Goal: Task Accomplishment & Management: Use online tool/utility

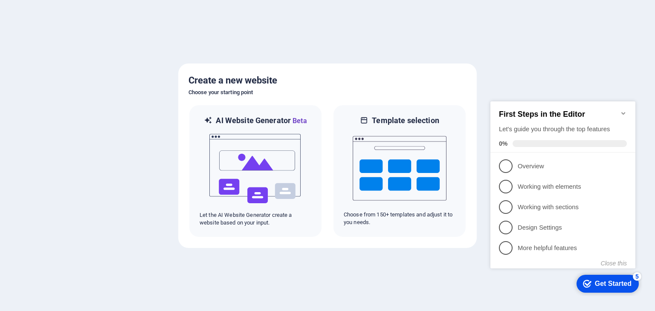
click at [620, 290] on div "checkmark Get Started 5" at bounding box center [608, 284] width 62 height 18
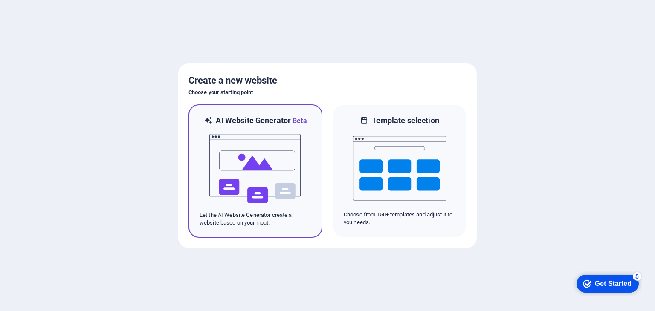
click at [280, 146] on img at bounding box center [256, 168] width 94 height 85
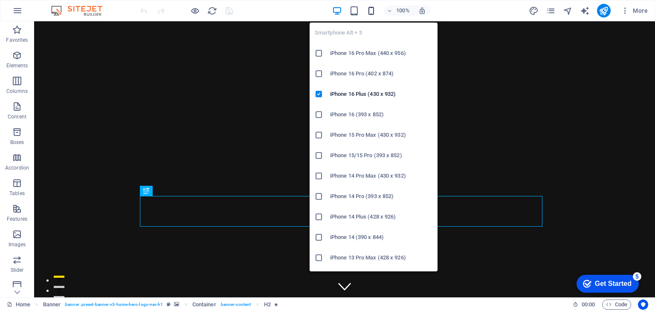
click at [369, 11] on icon "button" at bounding box center [371, 11] width 10 height 10
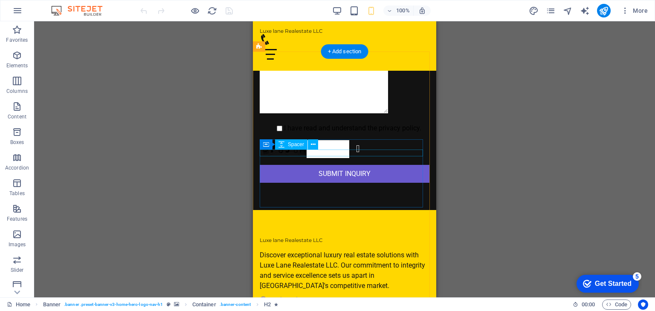
scroll to position [1933, 0]
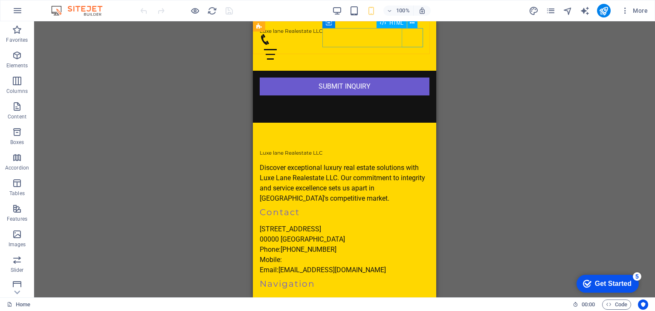
click at [413, 45] on div at bounding box center [345, 54] width 170 height 19
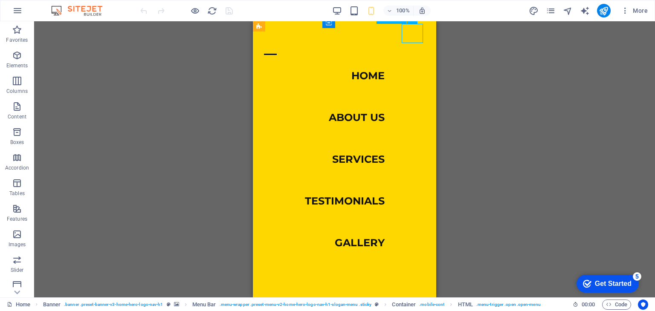
click at [281, 45] on div at bounding box center [270, 54] width 21 height 19
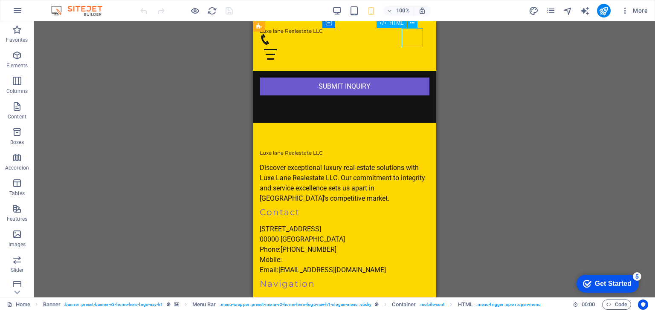
click at [413, 45] on div at bounding box center [345, 54] width 170 height 19
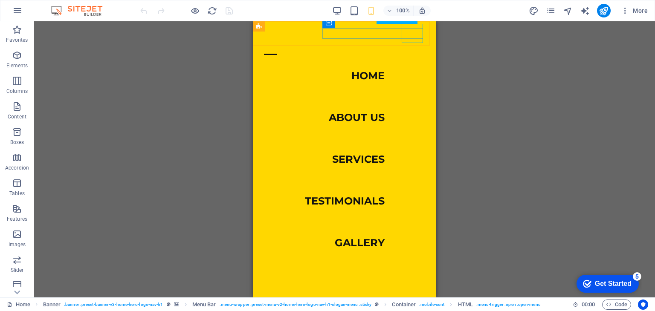
click at [281, 45] on div at bounding box center [270, 54] width 21 height 19
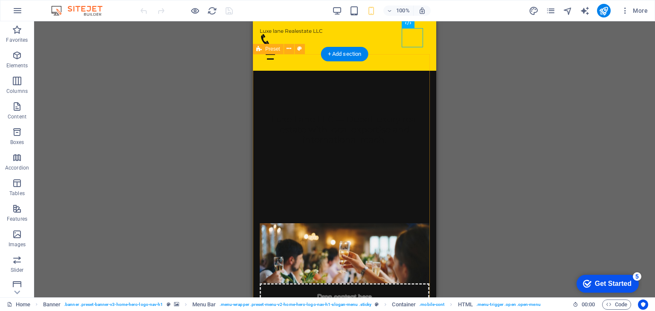
scroll to position [0, 0]
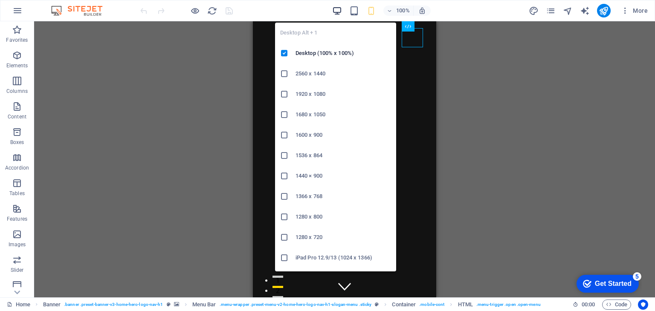
click at [339, 12] on icon "button" at bounding box center [337, 11] width 10 height 10
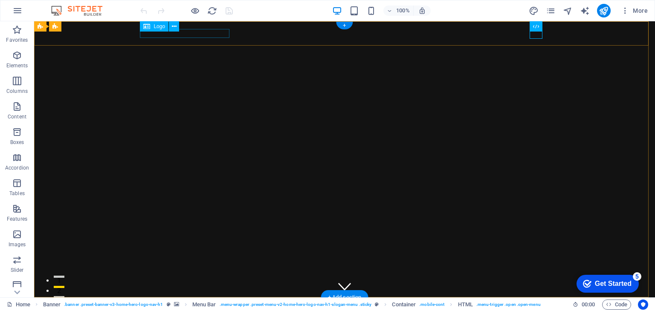
click at [192, 305] on div "Luxe lane Realestate LLC" at bounding box center [344, 309] width 403 height 9
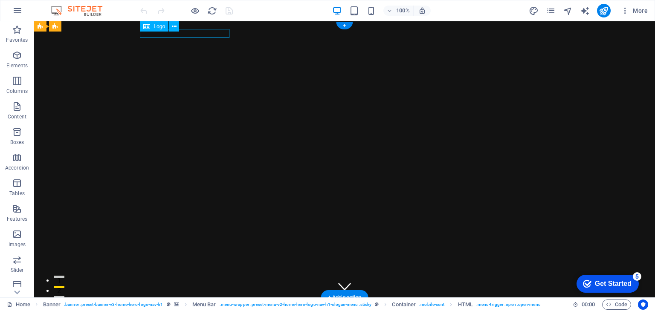
click at [192, 305] on div "Luxe lane Realestate LLC" at bounding box center [344, 309] width 403 height 9
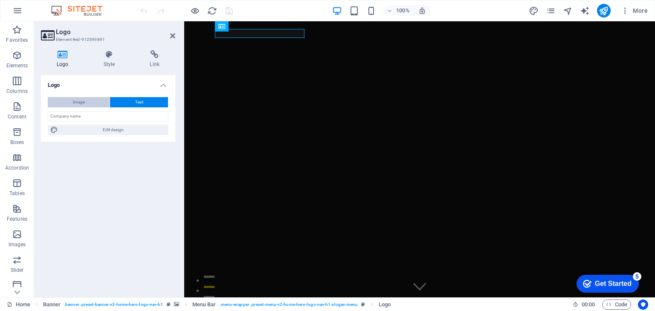
click at [72, 102] on button "Image" at bounding box center [79, 102] width 62 height 10
select select "DISABLED_OPTION_VALUE"
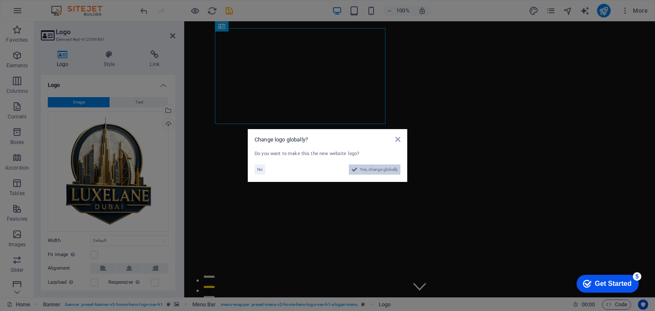
click at [372, 171] on span "Yes, change globally" at bounding box center [379, 170] width 38 height 10
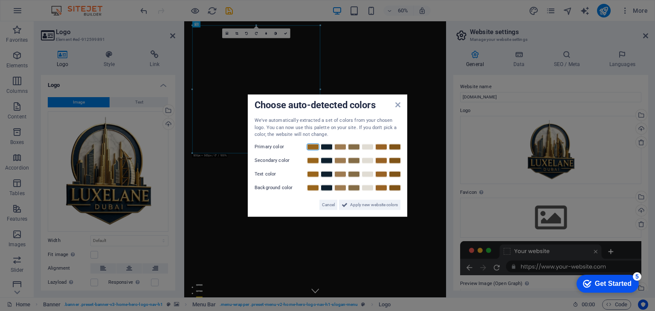
click at [309, 145] on link at bounding box center [313, 146] width 13 height 7
click at [325, 188] on link at bounding box center [326, 187] width 13 height 7
click at [324, 174] on link at bounding box center [326, 174] width 13 height 7
click at [354, 157] on link at bounding box center [354, 160] width 13 height 7
click at [366, 203] on span "Apply new website colors" at bounding box center [374, 205] width 48 height 10
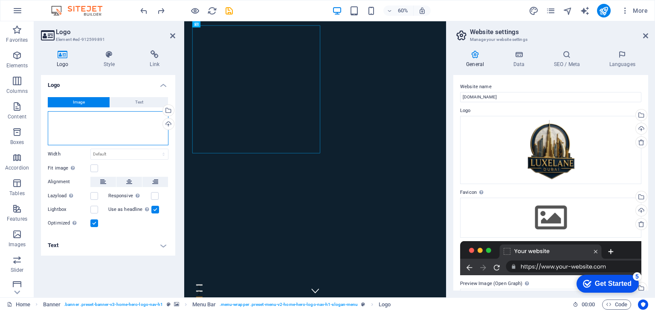
click at [97, 117] on div "Drag files here, click to choose files or select files from Files or our free s…" at bounding box center [108, 128] width 121 height 34
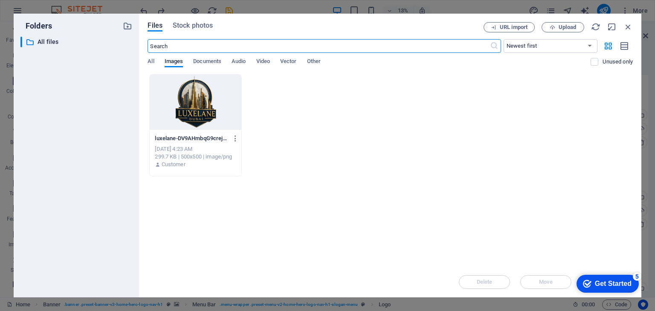
click at [182, 116] on div at bounding box center [195, 102] width 91 height 55
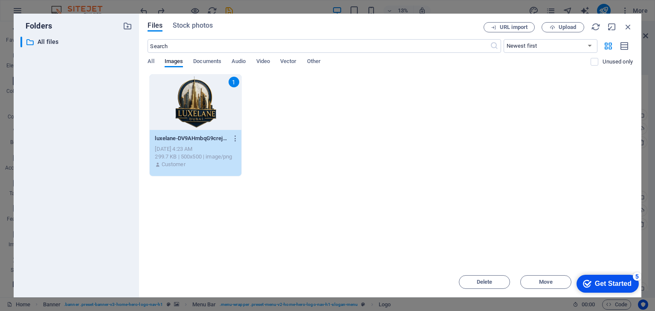
click at [604, 286] on div "Get Started" at bounding box center [613, 284] width 37 height 8
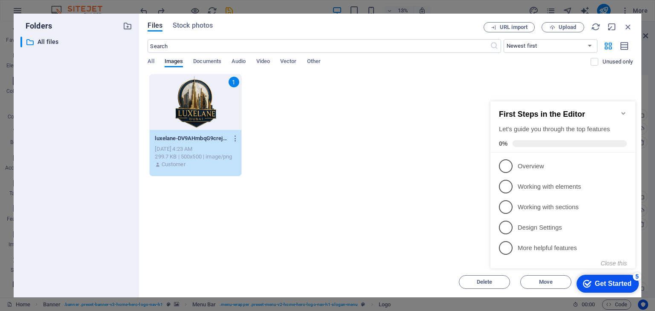
click at [452, 224] on div "Drop files here to upload them instantly 1 luxelane-DV9AHmbqG9crej-jpS__6Q.png …" at bounding box center [390, 170] width 485 height 193
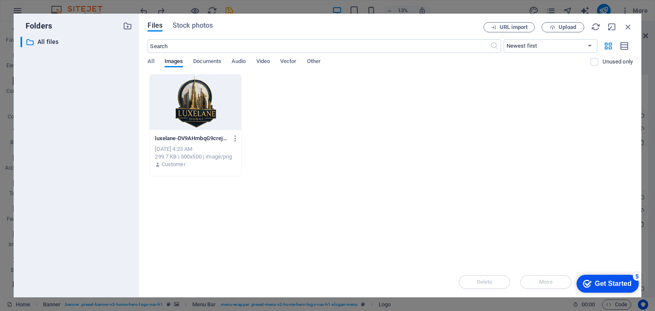
click at [193, 129] on div at bounding box center [195, 102] width 91 height 55
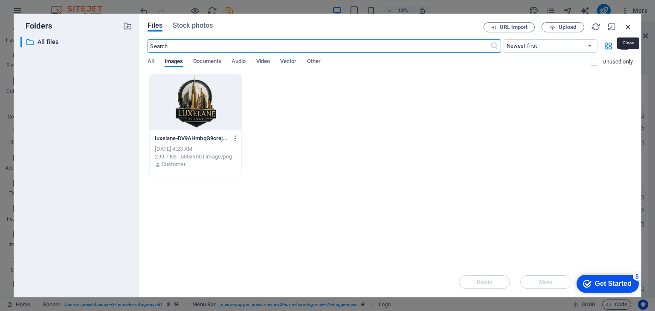
click at [628, 27] on icon "button" at bounding box center [628, 26] width 9 height 9
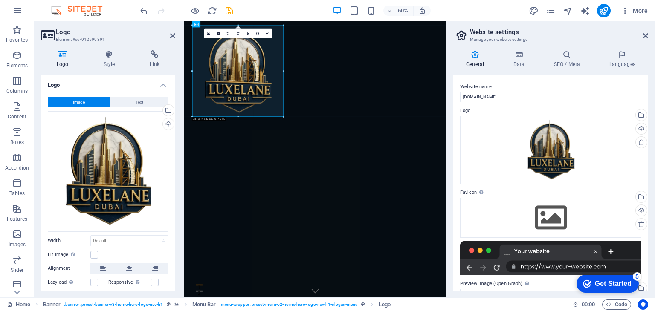
drag, startPoint x: 320, startPoint y: 154, endPoint x: 125, endPoint y: 105, distance: 200.9
type input "357"
select select "px"
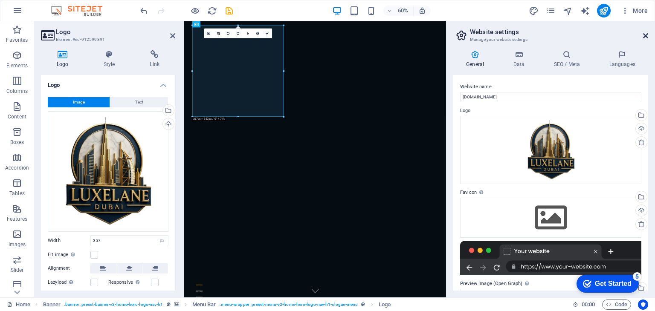
click at [646, 36] on icon at bounding box center [645, 35] width 5 height 7
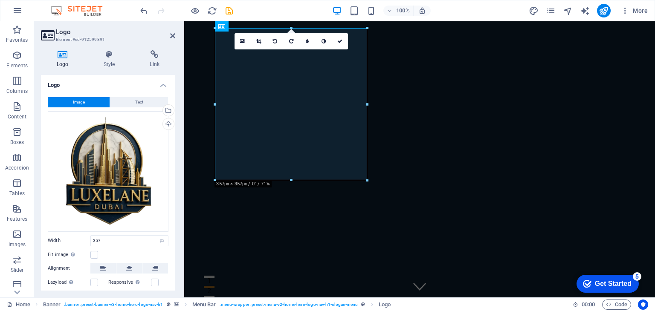
click at [338, 16] on div "100%" at bounding box center [381, 11] width 99 height 14
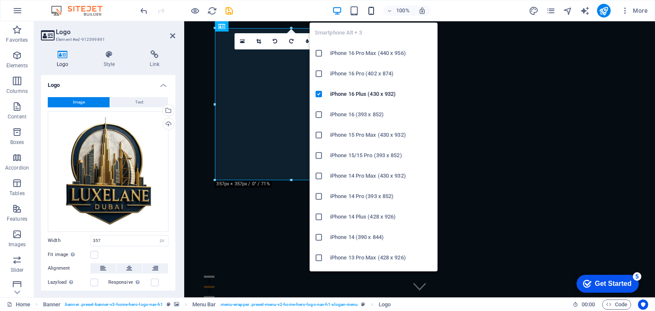
click at [370, 12] on icon "button" at bounding box center [371, 11] width 10 height 10
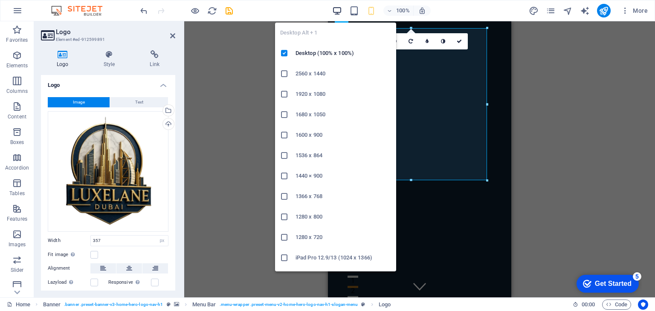
click at [334, 7] on icon "button" at bounding box center [337, 11] width 10 height 10
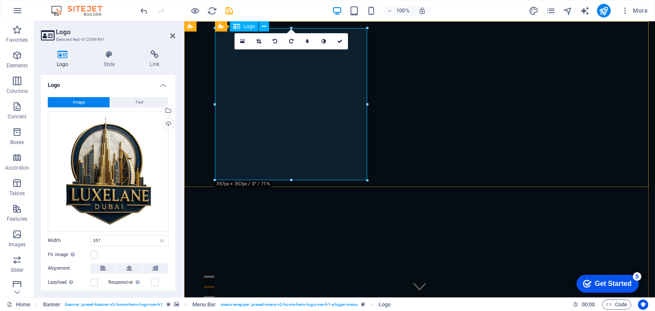
drag, startPoint x: 474, startPoint y: 200, endPoint x: 286, endPoint y: 118, distance: 204.8
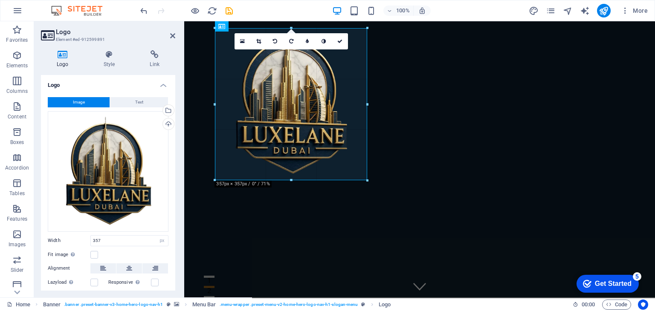
click at [293, 180] on div at bounding box center [291, 180] width 152 height 3
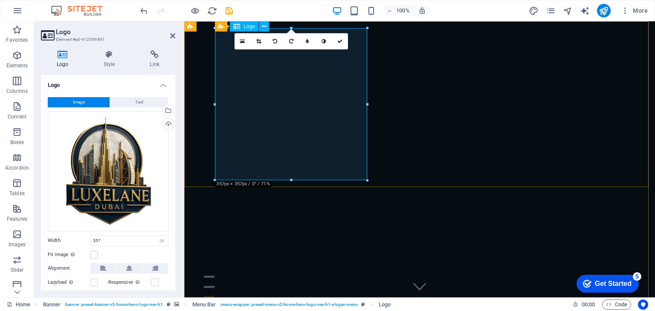
drag, startPoint x: 551, startPoint y: 203, endPoint x: 322, endPoint y: 137, distance: 237.8
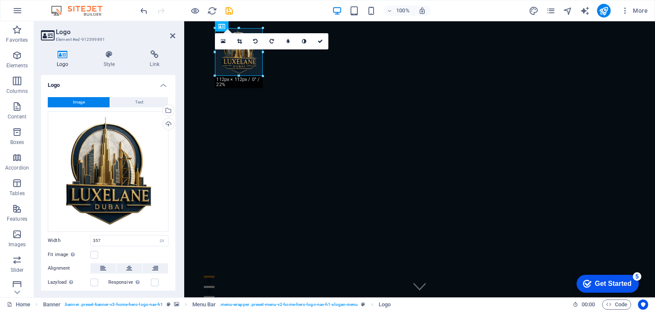
drag, startPoint x: 369, startPoint y: 181, endPoint x: 264, endPoint y: 72, distance: 151.5
type input "112"
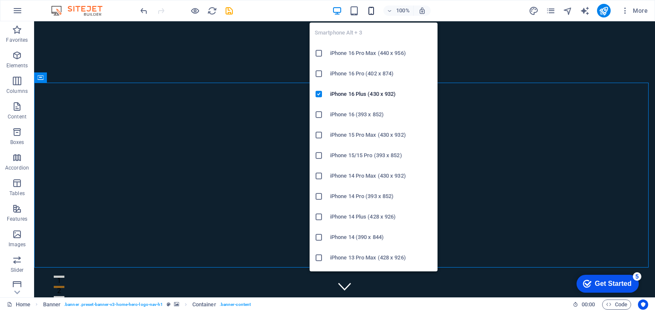
click at [369, 11] on icon "button" at bounding box center [371, 11] width 10 height 10
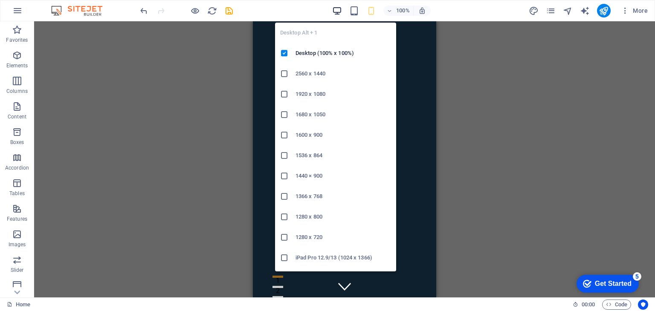
click at [335, 10] on icon "button" at bounding box center [337, 11] width 10 height 10
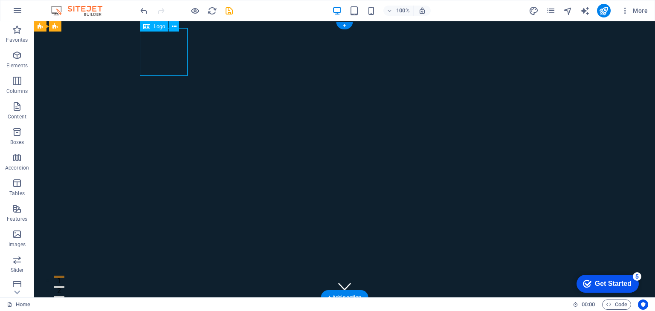
select select "px"
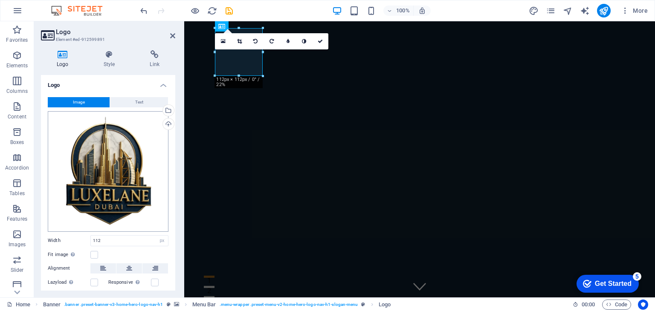
scroll to position [49, 0]
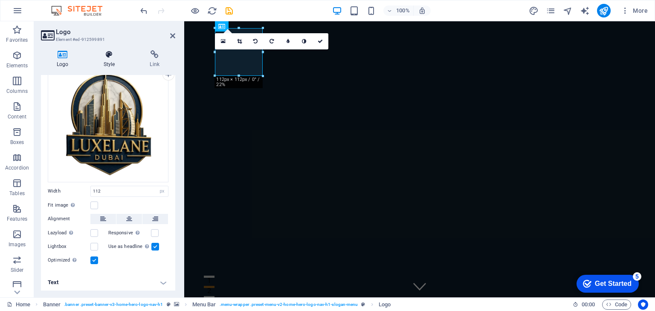
click at [109, 57] on icon at bounding box center [109, 54] width 43 height 9
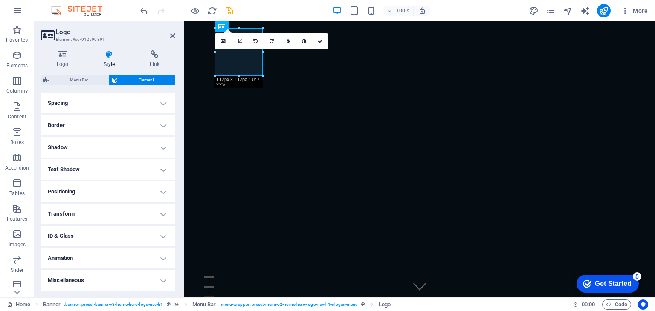
scroll to position [0, 0]
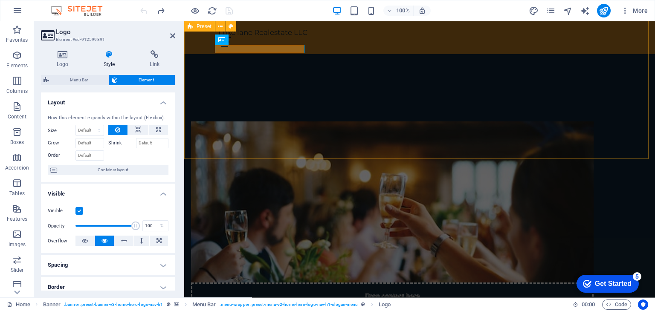
scroll to position [345, 0]
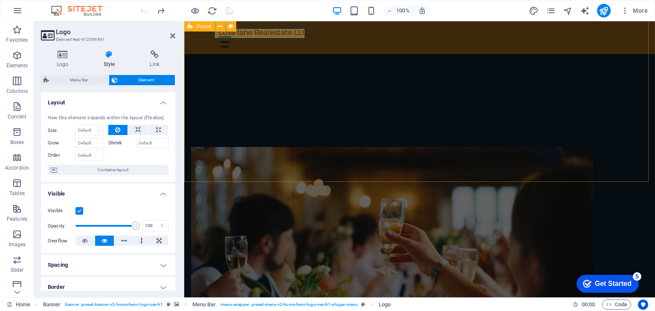
click at [317, 147] on figure at bounding box center [392, 227] width 403 height 161
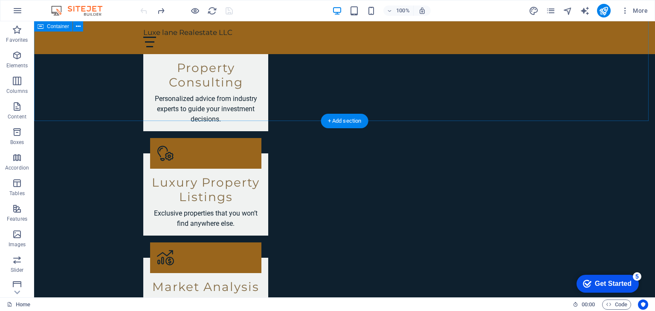
scroll to position [899, 0]
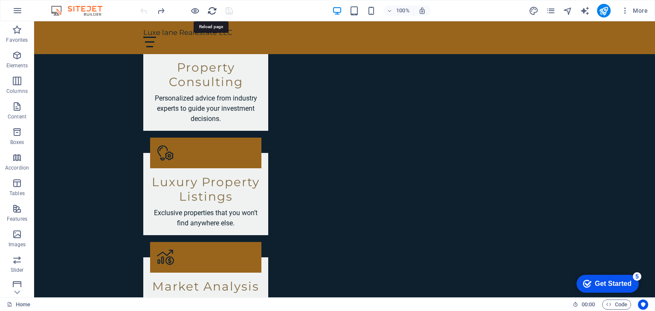
click at [210, 11] on icon "reload" at bounding box center [212, 11] width 10 height 10
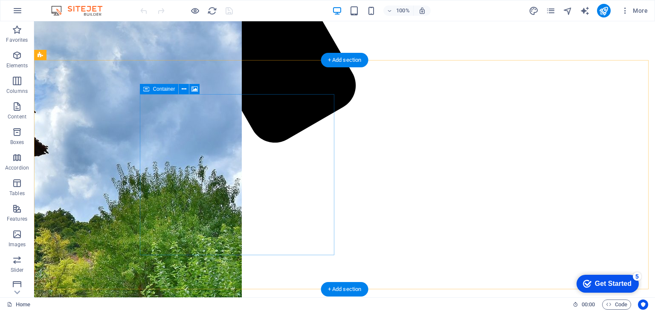
scroll to position [0, 0]
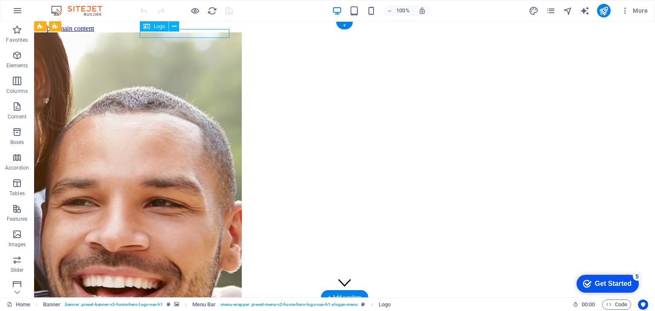
select select "px"
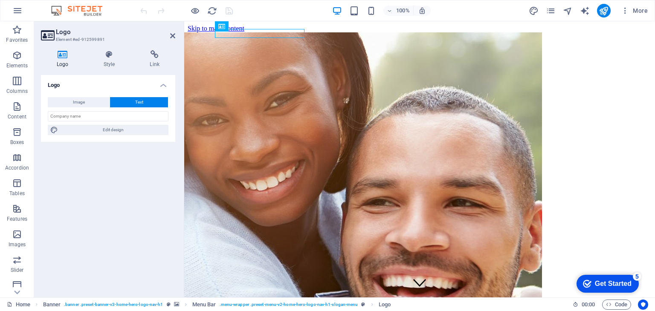
click at [63, 53] on icon at bounding box center [63, 54] width 44 height 9
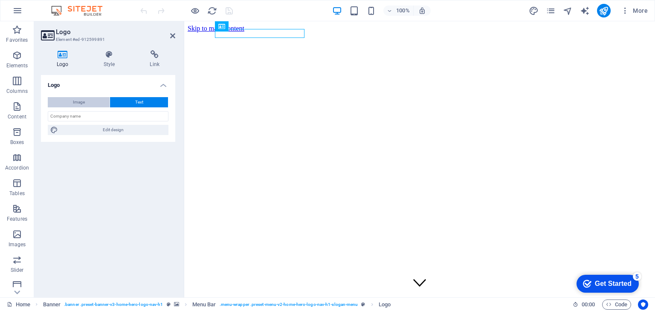
click at [80, 104] on span "Image" at bounding box center [79, 102] width 12 height 10
select select "DISABLED_OPTION_VALUE"
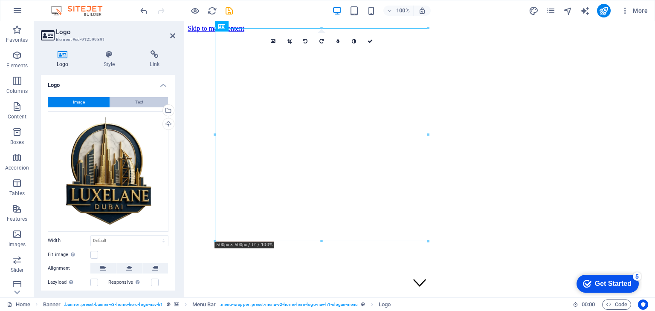
click at [128, 104] on button "Text" at bounding box center [139, 102] width 58 height 10
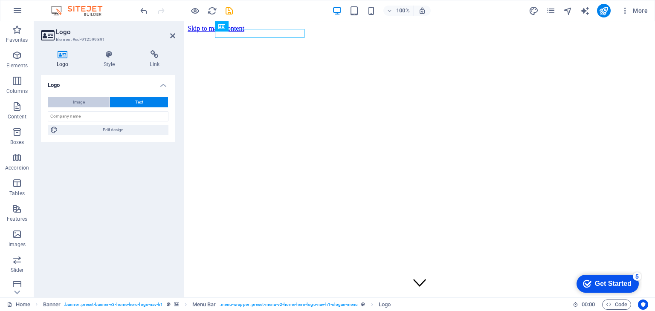
click at [89, 102] on button "Image" at bounding box center [79, 102] width 62 height 10
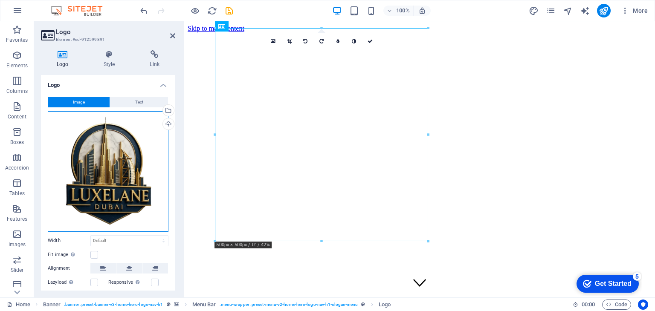
click at [103, 176] on div "Drag files here, click to choose files or select files from Files or our free s…" at bounding box center [108, 171] width 121 height 121
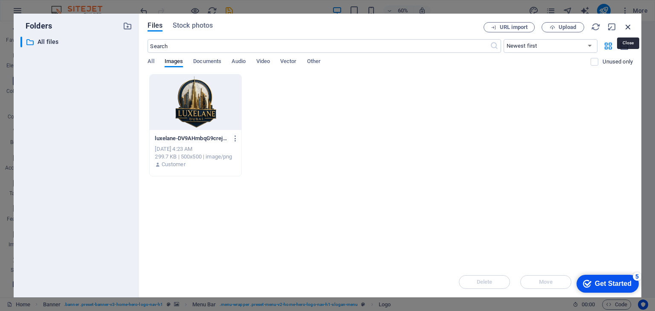
drag, startPoint x: 630, startPoint y: 29, endPoint x: 220, endPoint y: 133, distance: 423.9
click at [630, 29] on icon "button" at bounding box center [628, 26] width 9 height 9
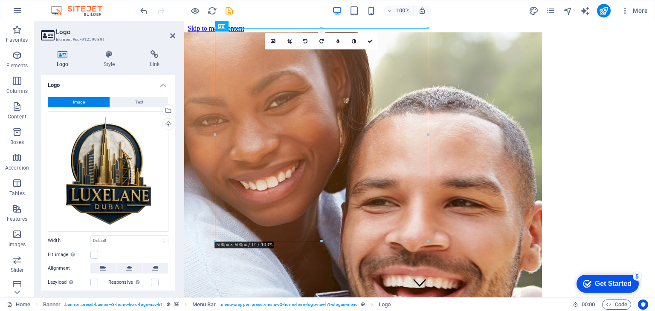
scroll to position [49, 0]
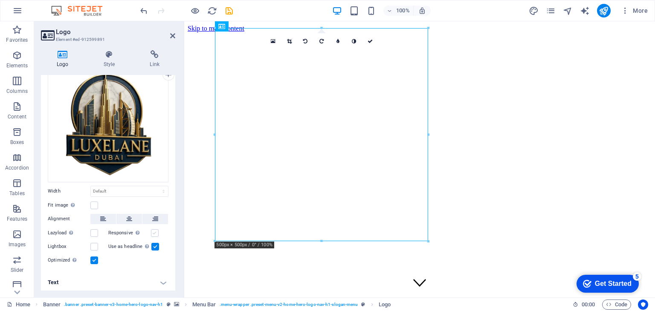
click at [155, 230] on label at bounding box center [155, 234] width 8 height 8
click at [0, 0] on input "Responsive Automatically load retina image and smartphone optimized sizes." at bounding box center [0, 0] width 0 height 0
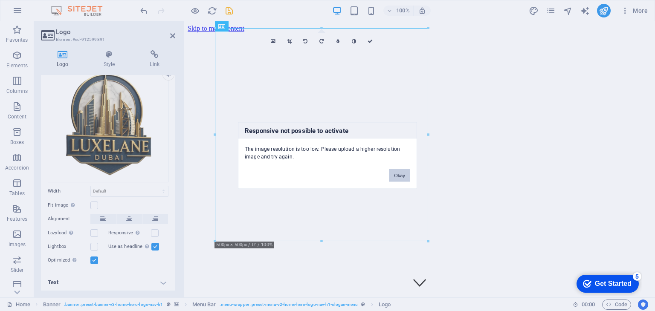
click at [399, 177] on button "Okay" at bounding box center [399, 175] width 21 height 13
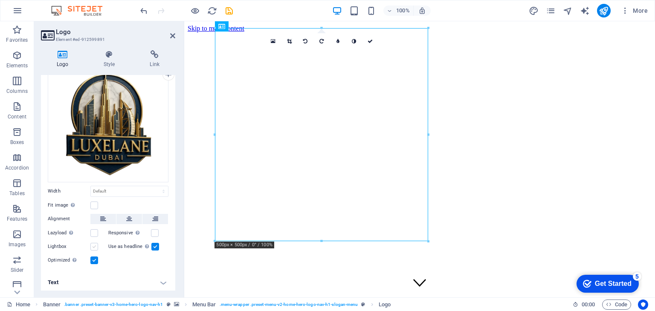
click at [93, 246] on label at bounding box center [94, 247] width 8 height 8
click at [0, 0] on input "Lightbox" at bounding box center [0, 0] width 0 height 0
click at [95, 204] on label at bounding box center [94, 206] width 8 height 8
click at [0, 0] on input "Fit image Automatically fit image to a fixed width and height" at bounding box center [0, 0] width 0 height 0
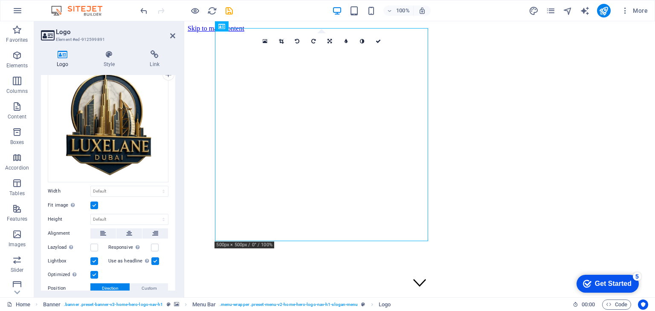
click at [95, 204] on label at bounding box center [94, 206] width 8 height 8
click at [0, 0] on input "Fit image Automatically fit image to a fixed width and height" at bounding box center [0, 0] width 0 height 0
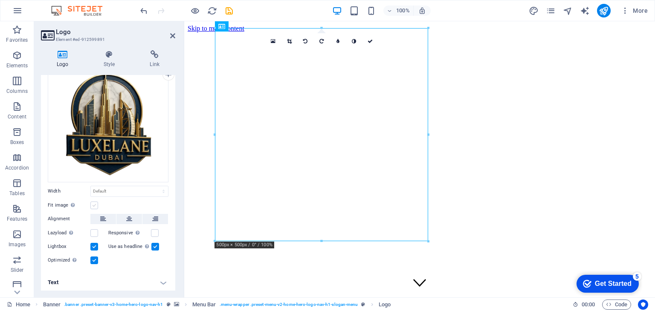
click at [95, 204] on label at bounding box center [94, 206] width 8 height 8
click at [0, 0] on input "Fit image Automatically fit image to a fixed width and height" at bounding box center [0, 0] width 0 height 0
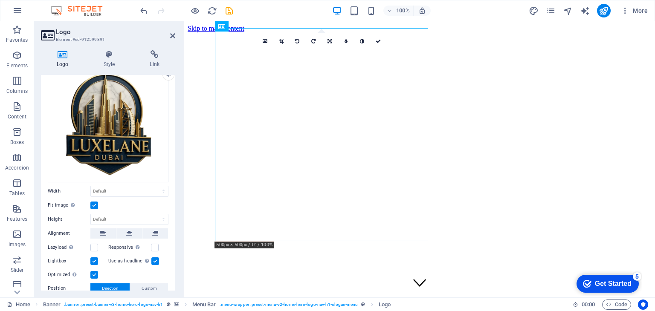
click at [93, 205] on label at bounding box center [94, 206] width 8 height 8
click at [0, 0] on input "Fit image Automatically fit image to a fixed width and height" at bounding box center [0, 0] width 0 height 0
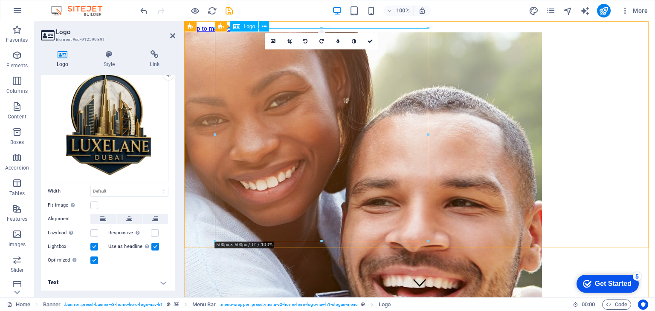
drag, startPoint x: 418, startPoint y: 230, endPoint x: 411, endPoint y: 225, distance: 7.9
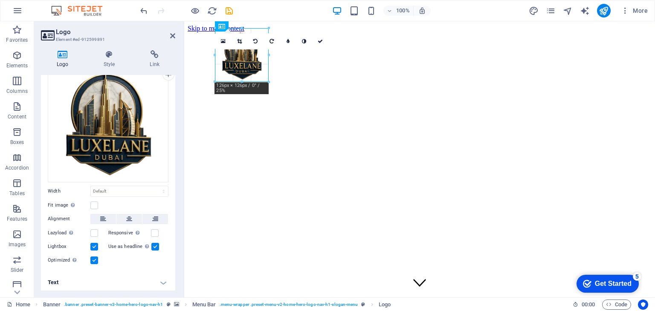
drag, startPoint x: 427, startPoint y: 243, endPoint x: 295, endPoint y: 81, distance: 208.9
type input "126"
select select "px"
drag, startPoint x: 268, startPoint y: 57, endPoint x: 85, endPoint y: 37, distance: 183.7
type input "134"
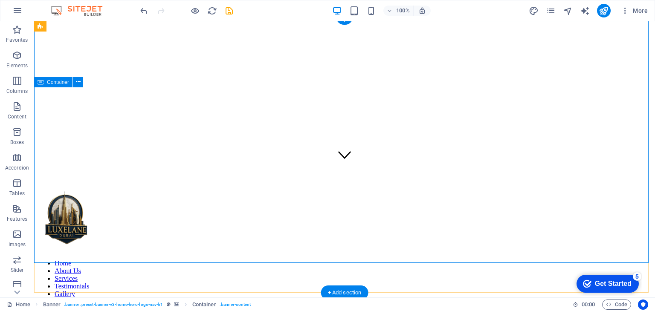
scroll to position [0, 0]
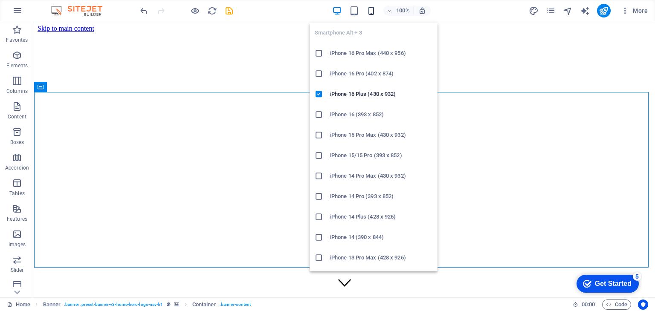
click at [372, 9] on icon "button" at bounding box center [371, 11] width 10 height 10
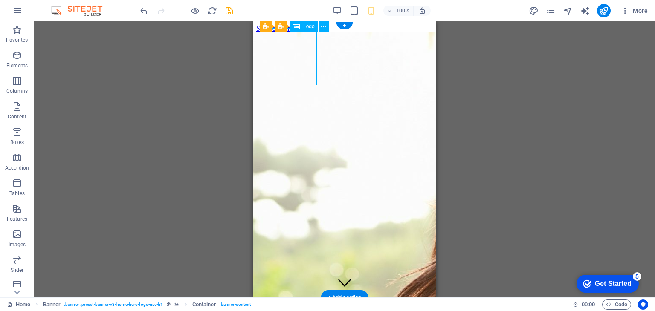
select select "px"
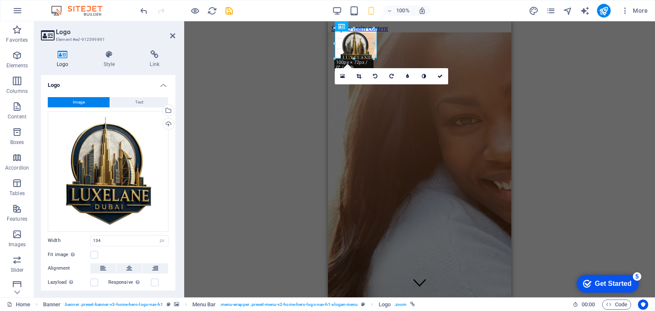
drag, startPoint x: 392, startPoint y: 87, endPoint x: 359, endPoint y: 58, distance: 44.1
type input "96"
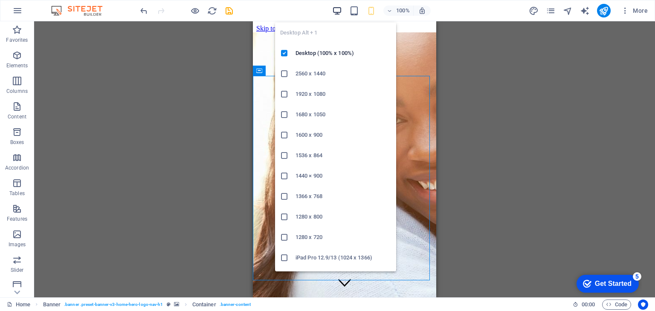
click at [340, 11] on icon "button" at bounding box center [337, 11] width 10 height 10
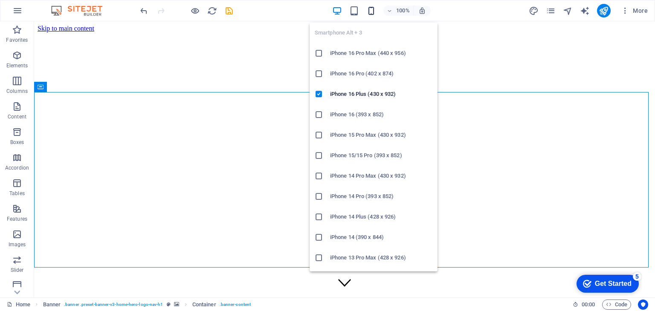
click at [370, 12] on icon "button" at bounding box center [371, 11] width 10 height 10
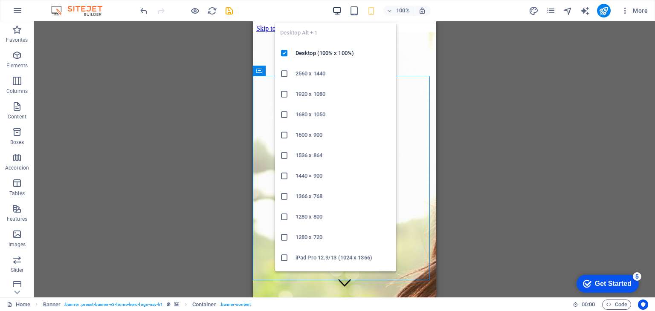
click at [335, 12] on icon "button" at bounding box center [337, 11] width 10 height 10
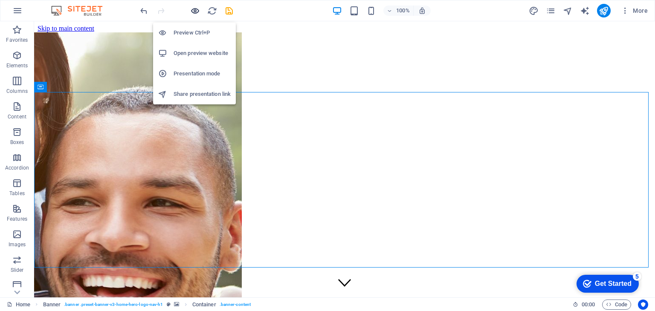
click at [194, 11] on icon "button" at bounding box center [195, 11] width 10 height 10
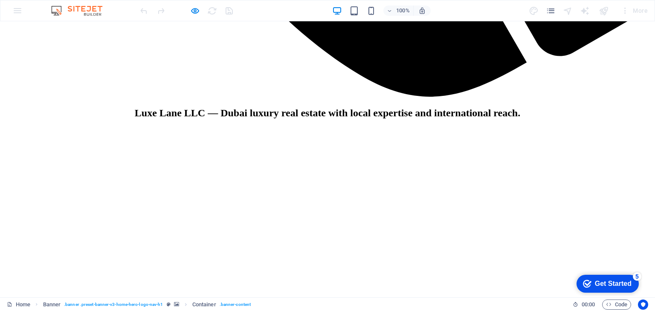
scroll to position [1189, 0]
